Goal: Communication & Community: Ask a question

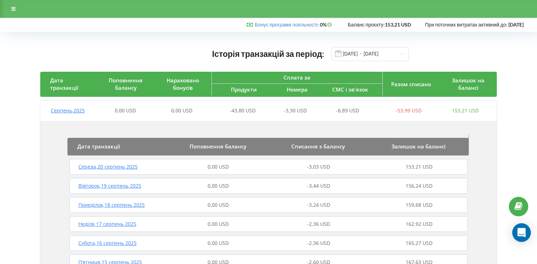
click at [520, 233] on icon "Open Intercom Messenger" at bounding box center [522, 232] width 8 height 9
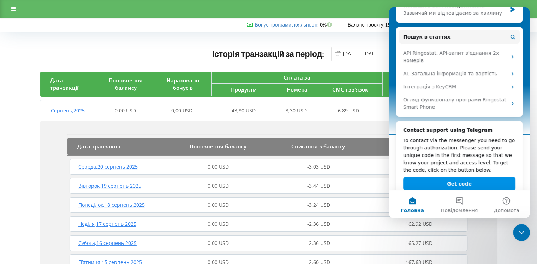
scroll to position [109, 0]
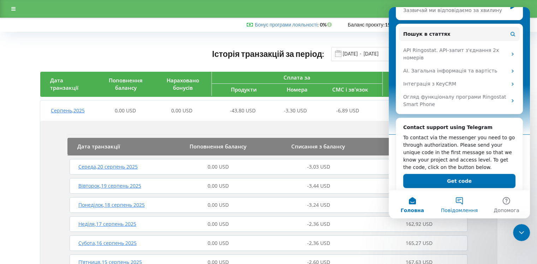
click at [459, 206] on button "Повідомлення" at bounding box center [459, 204] width 47 height 28
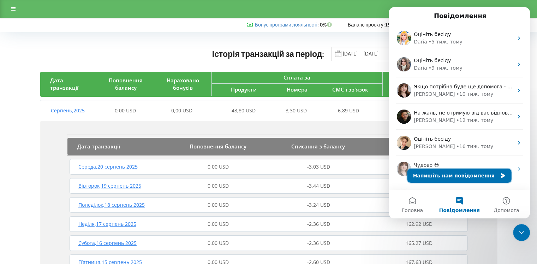
click at [460, 174] on button "Напишіть нам повідомлення" at bounding box center [460, 176] width 104 height 14
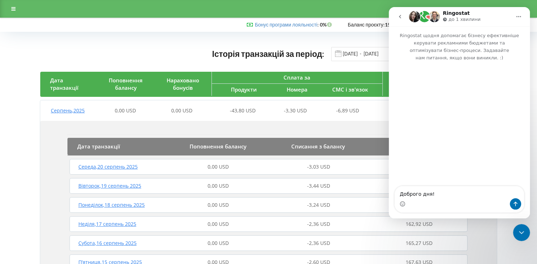
type textarea "Доброго дня!"
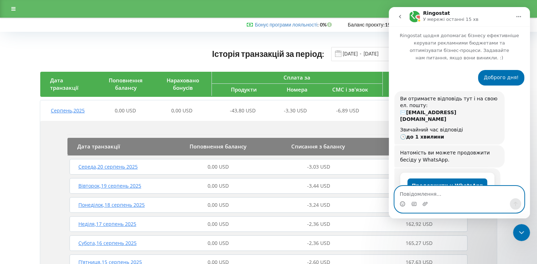
scroll to position [98, 0]
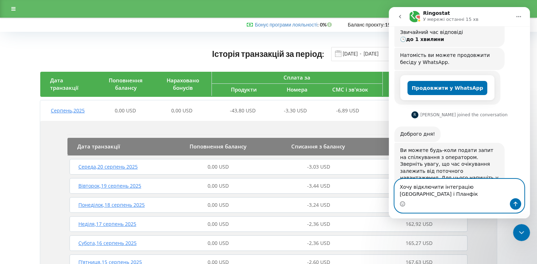
type textarea "Хочу відключити інтеграцію [GEOGRAPHIC_DATA] і Планфікс"
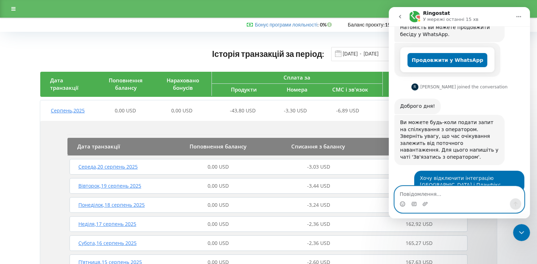
scroll to position [174, 0]
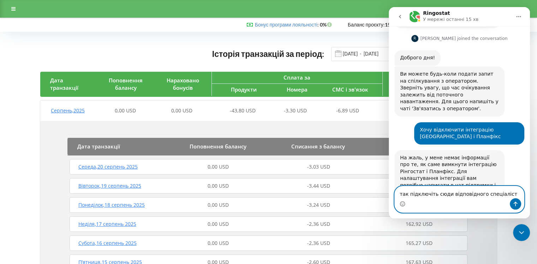
type textarea "так підключіть сюди відповідного спеціаліста"
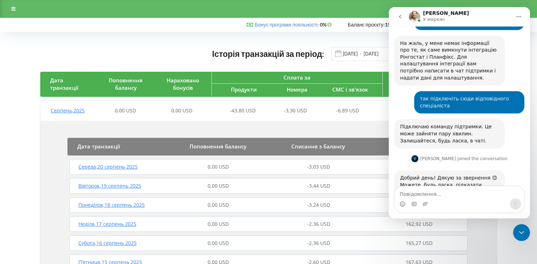
scroll to position [311, 0]
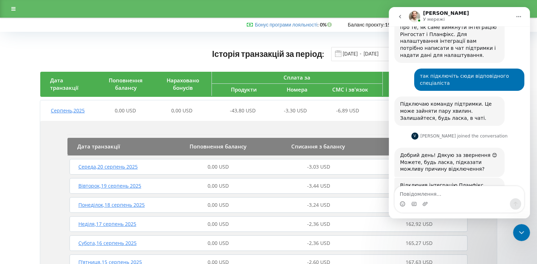
click at [93, 47] on div "Історія транзакцій за період: [DATE] - [DATE]" at bounding box center [268, 54] width 457 height 14
click at [134, 53] on div "Історія транзакцій за період: [DATE] - [DATE]" at bounding box center [268, 54] width 457 height 14
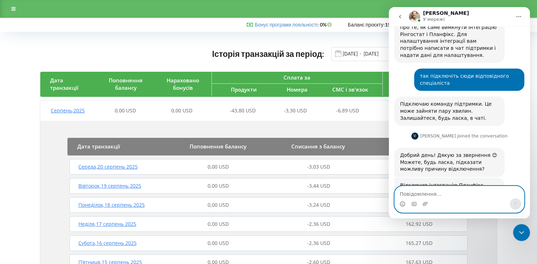
click at [415, 193] on textarea "Повідомлення..." at bounding box center [459, 192] width 129 height 12
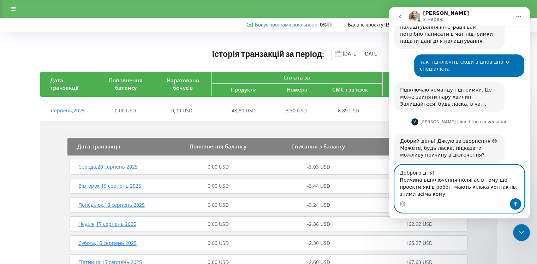
scroll to position [332, 0]
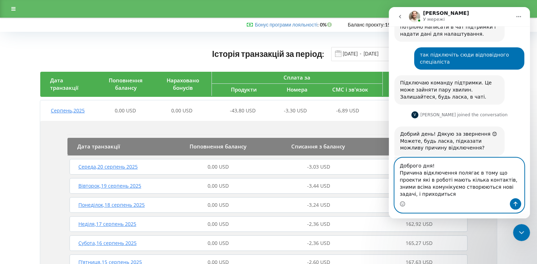
click at [520, 195] on textarea "Доброго дня! Причина відключення полягає в тому що проекти які в роботі мають к…" at bounding box center [459, 178] width 129 height 40
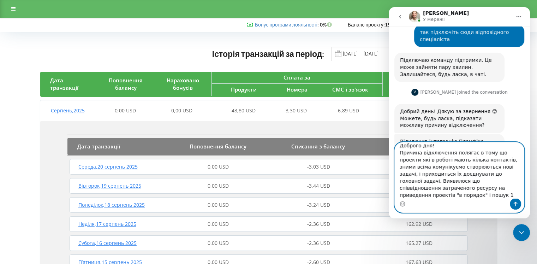
scroll to position [12, 0]
type textarea "Доброго дня! Причина відключення полягає в тому що проекти які в роботі мають к…"
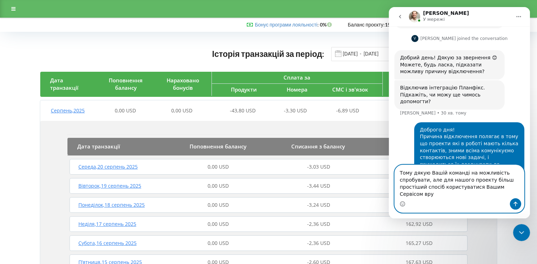
scroll to position [416, 0]
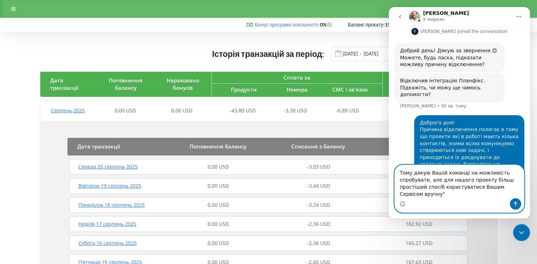
drag, startPoint x: 399, startPoint y: 195, endPoint x: 403, endPoint y: 194, distance: 4.4
click at [400, 195] on textarea "Тому дякую Вашій команді на можливість спробувати, але для нашого проекту більш…" at bounding box center [459, 181] width 129 height 33
type textarea "Тому дякую Вашій команді на можливість спробувати, але для нашого проекту більш…"
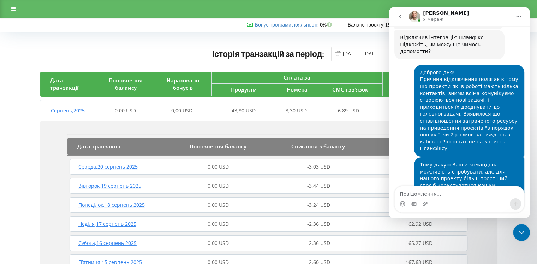
scroll to position [474, 0]
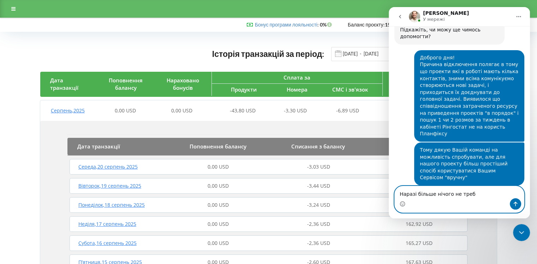
type textarea "Наразі більше нічого не треба"
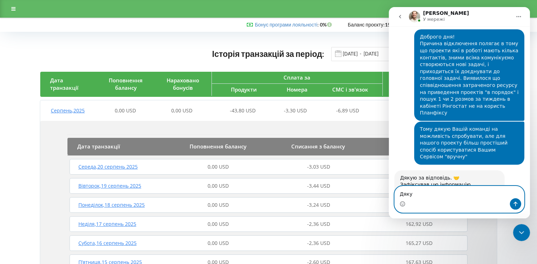
type textarea "Дякую"
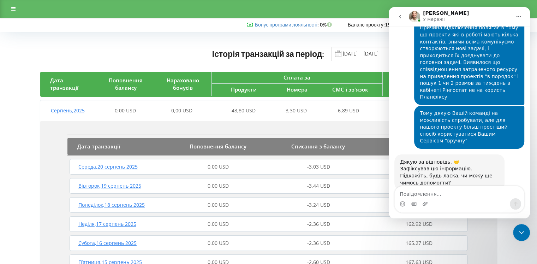
click at [528, 233] on div "Закрити програму для спілкування Intercom" at bounding box center [521, 232] width 17 height 17
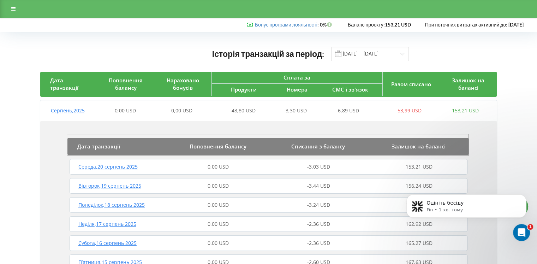
scroll to position [714, 0]
click at [435, 203] on p "Оцініть бесіду" at bounding box center [472, 203] width 91 height 7
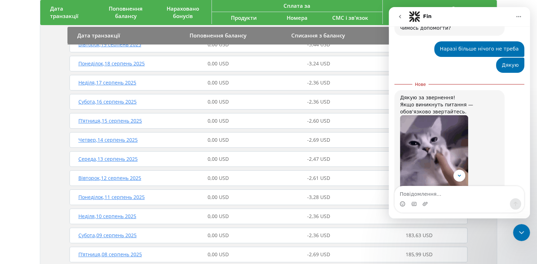
scroll to position [283, 0]
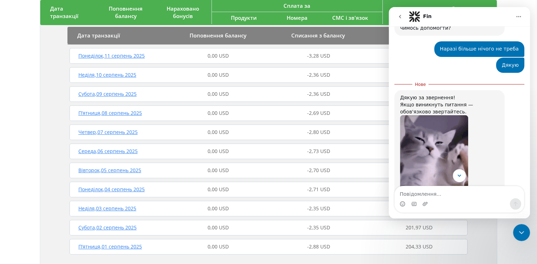
click at [461, 174] on icon "Scroll to bottom" at bounding box center [460, 175] width 6 height 6
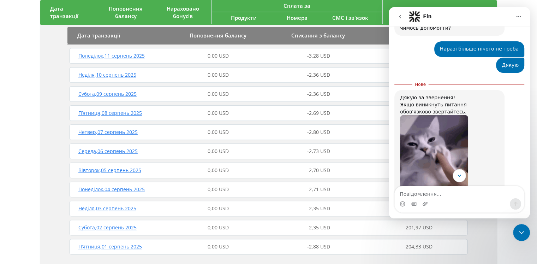
scroll to position [725, 0]
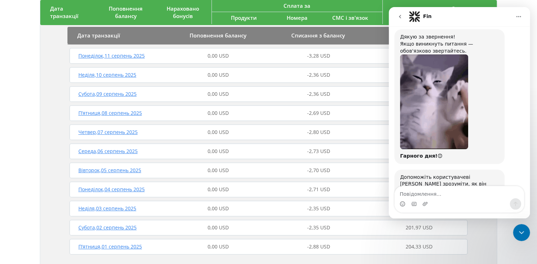
click at [479, 219] on span "Чудово" at bounding box center [477, 225] width 13 height 13
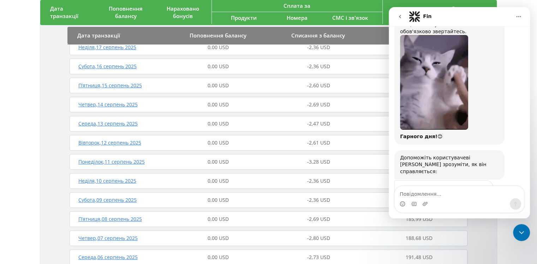
scroll to position [106, 0]
